Goal: Information Seeking & Learning: Learn about a topic

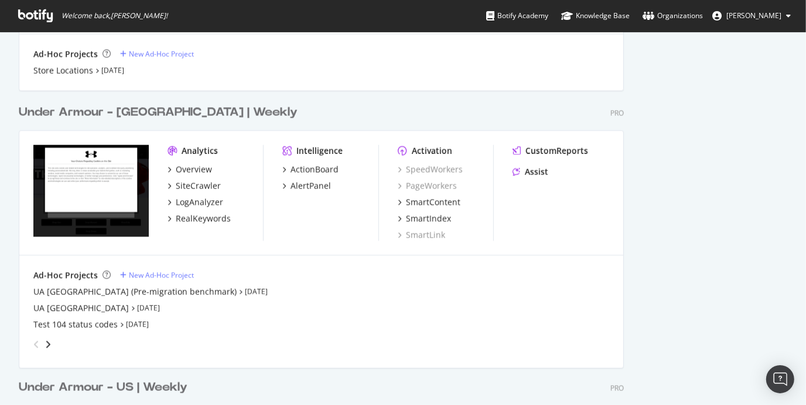
scroll to position [1685, 0]
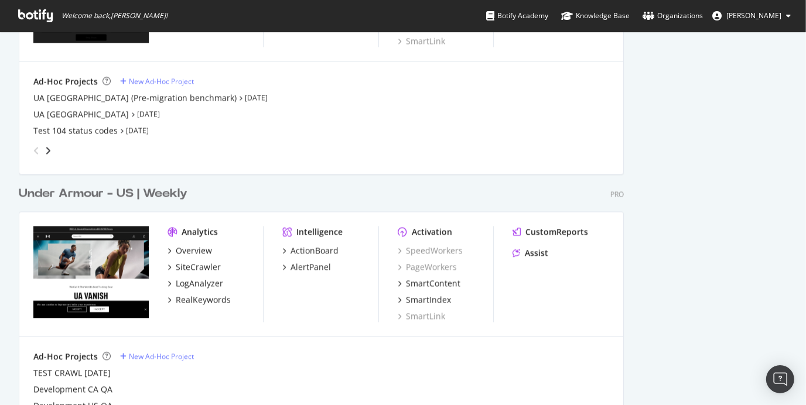
click at [153, 191] on div "Under Armour - US | Weekly" at bounding box center [103, 194] width 169 height 17
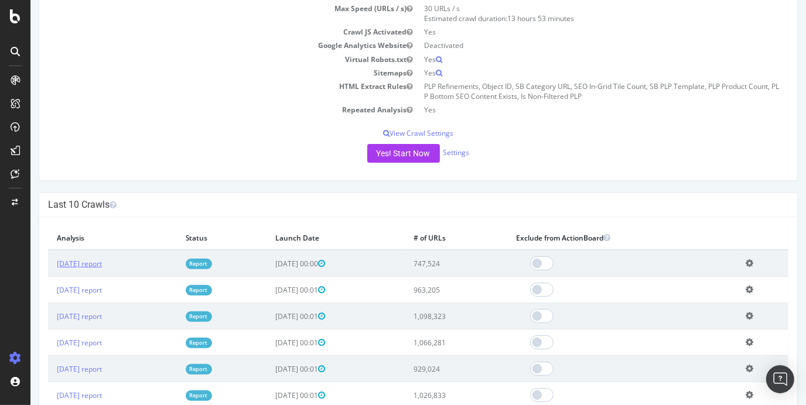
scroll to position [50, 0]
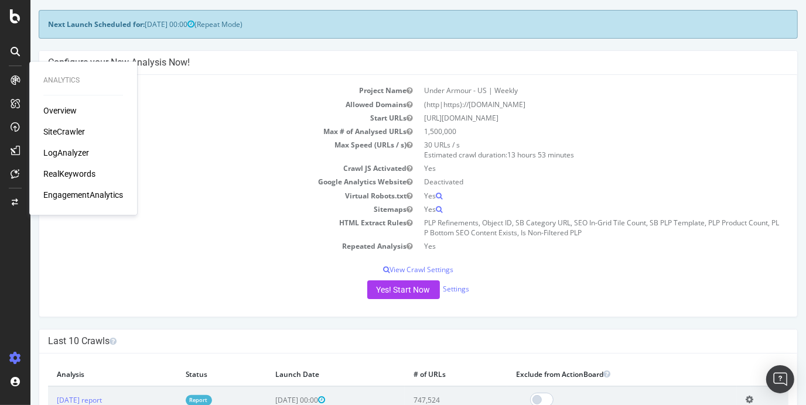
click at [75, 149] on div "LogAnalyzer" at bounding box center [66, 153] width 46 height 12
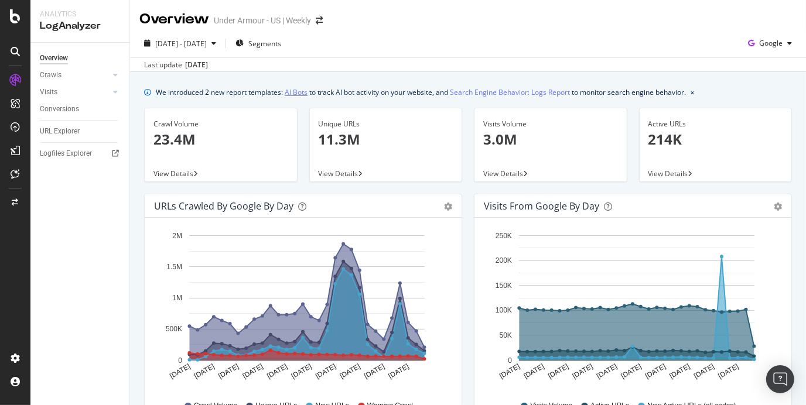
click at [299, 90] on link "AI Bots" at bounding box center [296, 92] width 23 height 12
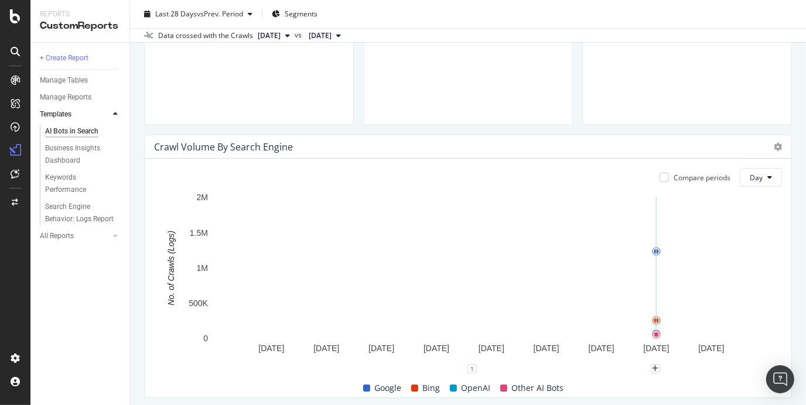
scroll to position [482, 0]
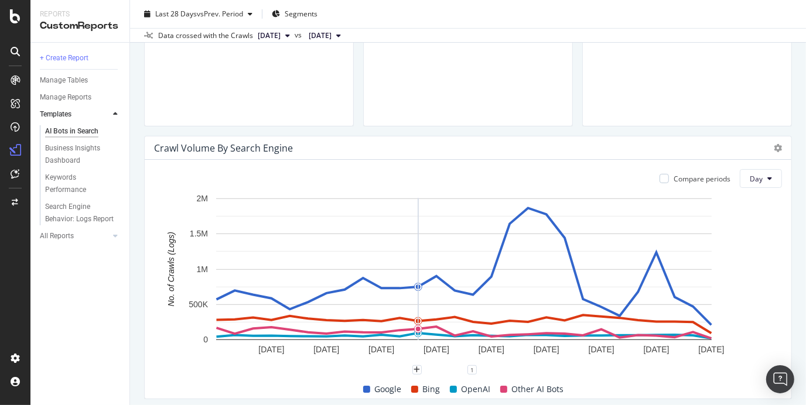
click at [383, 388] on span "Google" at bounding box center [388, 390] width 27 height 14
click at [425, 389] on span "Bing" at bounding box center [432, 390] width 18 height 14
click at [774, 147] on icon at bounding box center [778, 148] width 8 height 8
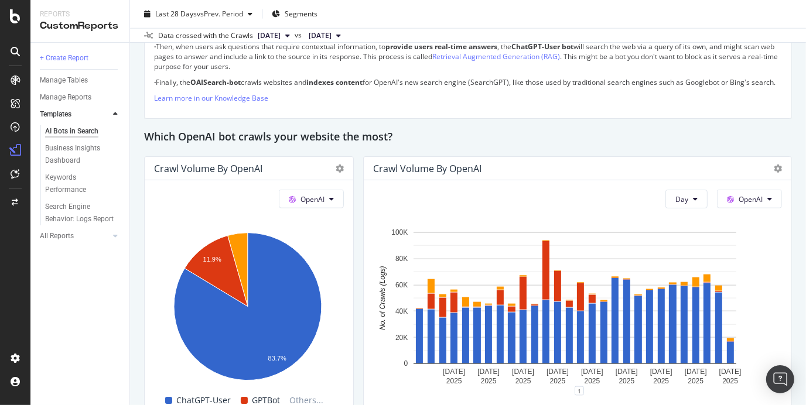
scroll to position [942, 0]
click at [350, 232] on div "OpenAI Hold CTRL while clicking to filter the report. 11.9% 83.7% Bot No. of Cr…" at bounding box center [249, 299] width 209 height 239
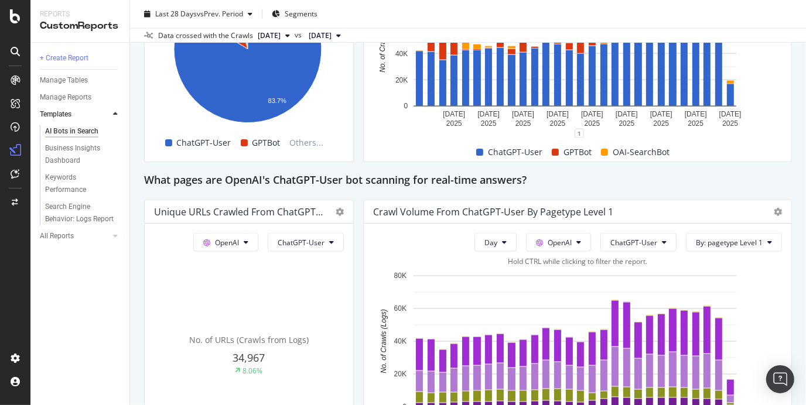
scroll to position [1199, 0]
